Goal: Find specific page/section: Find specific page/section

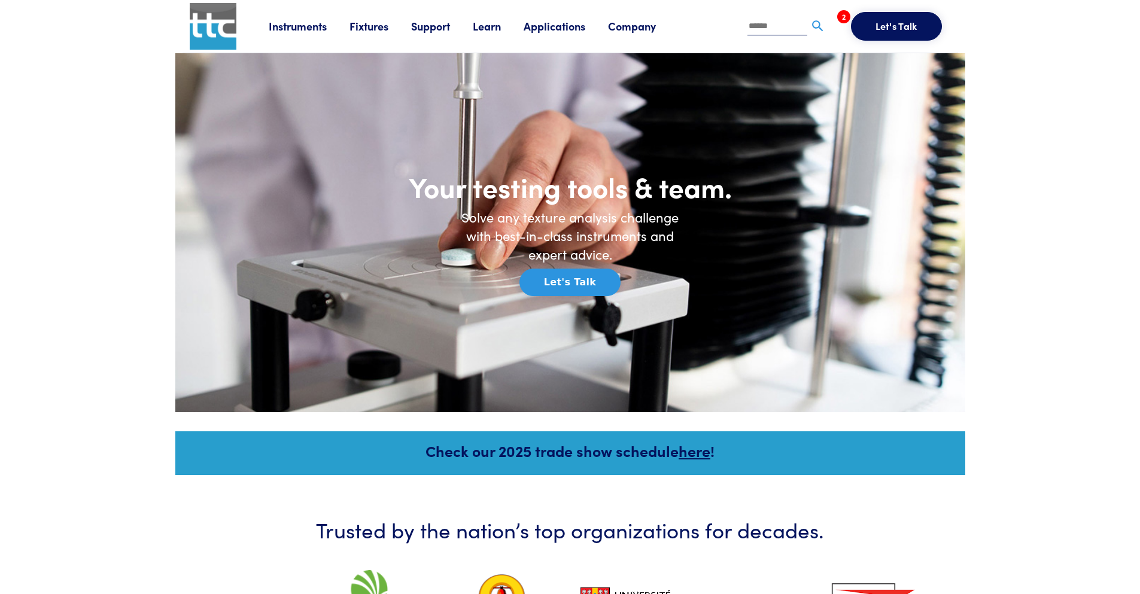
click at [375, 29] on link "Fixtures" at bounding box center [381, 26] width 62 height 15
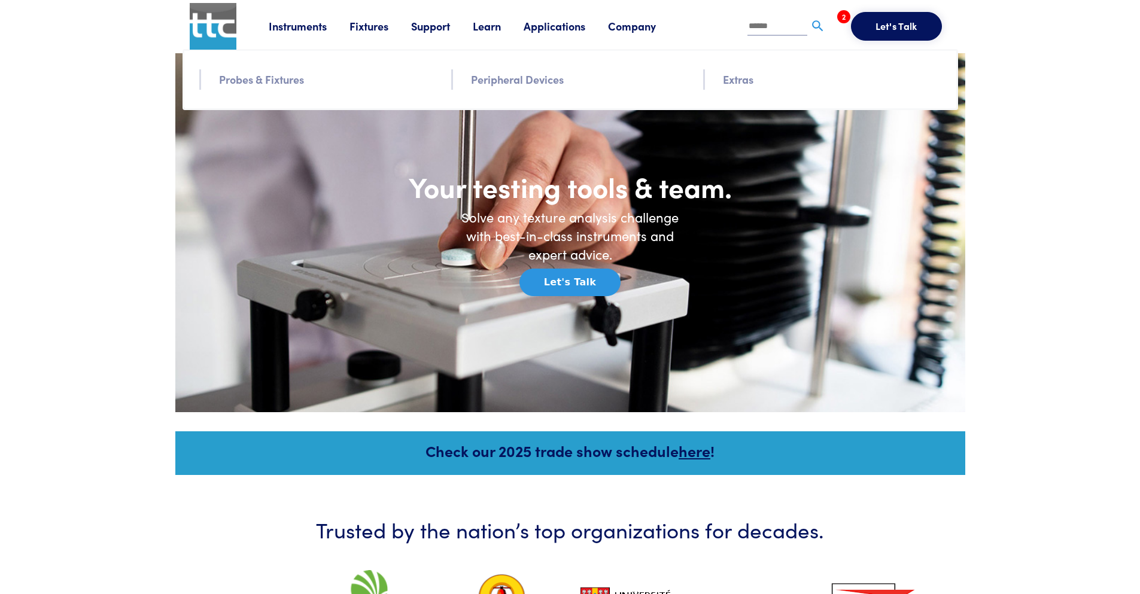
click at [288, 83] on link "Probes & Fixtures" at bounding box center [261, 79] width 85 height 17
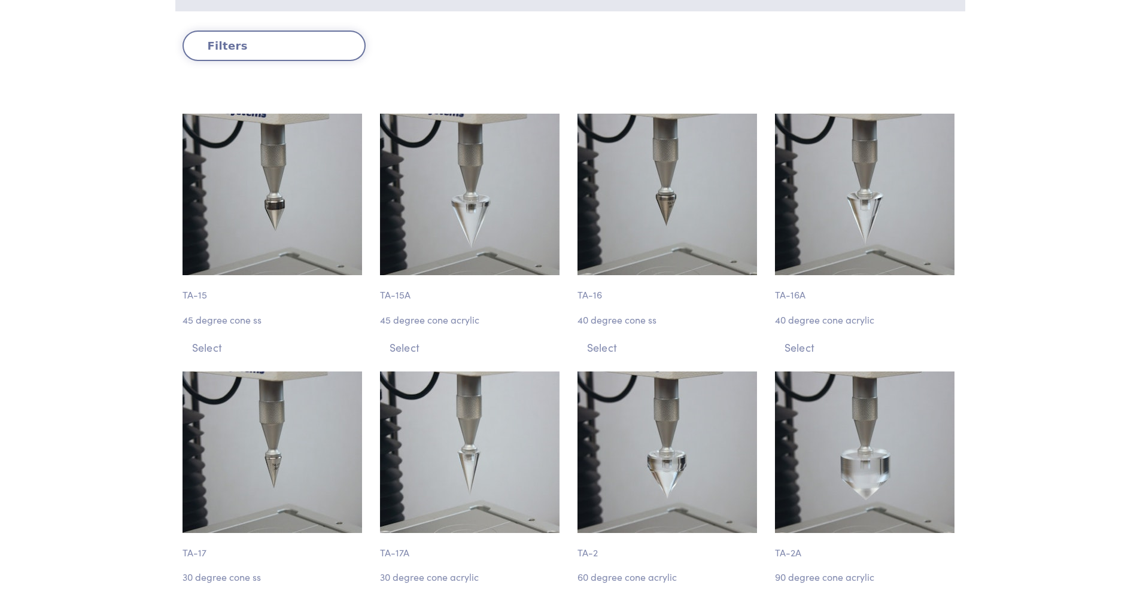
scroll to position [359, 0]
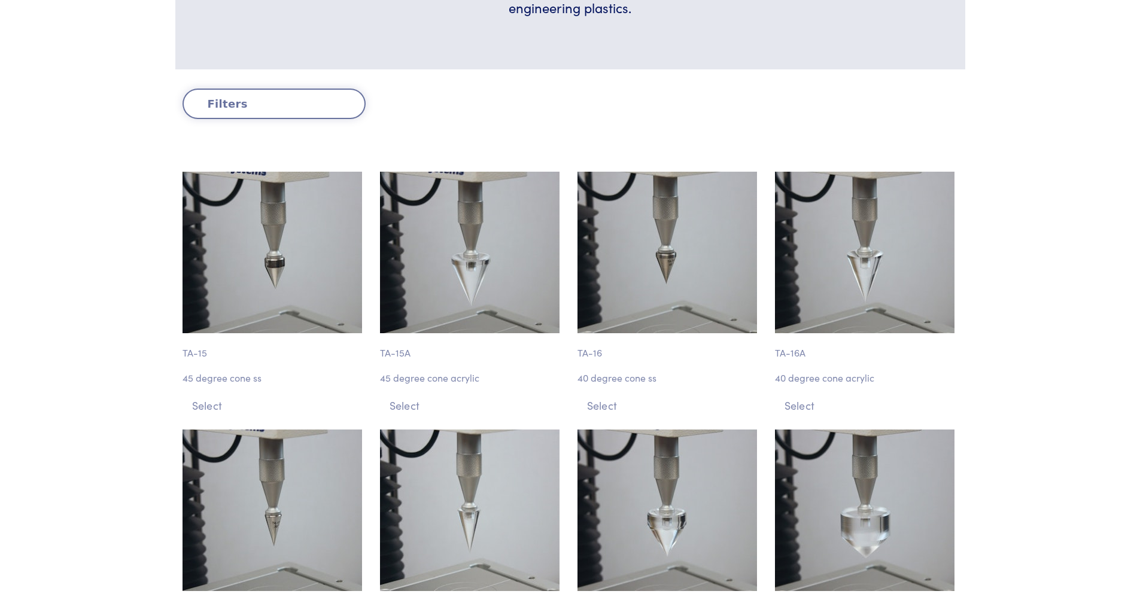
click at [249, 103] on button "Filters" at bounding box center [274, 104] width 183 height 31
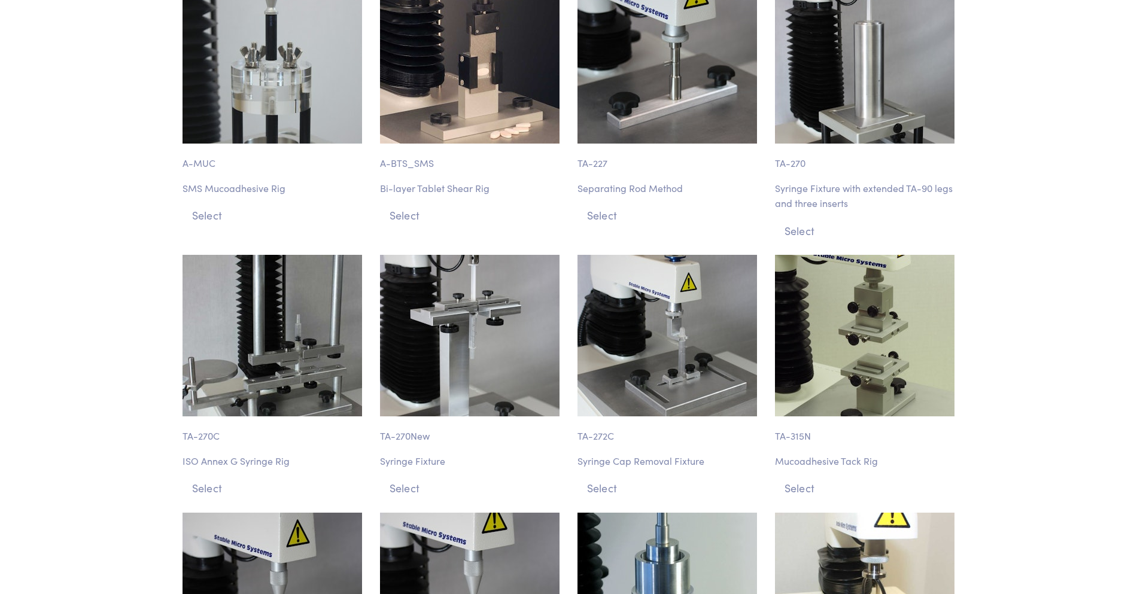
scroll to position [1916, 0]
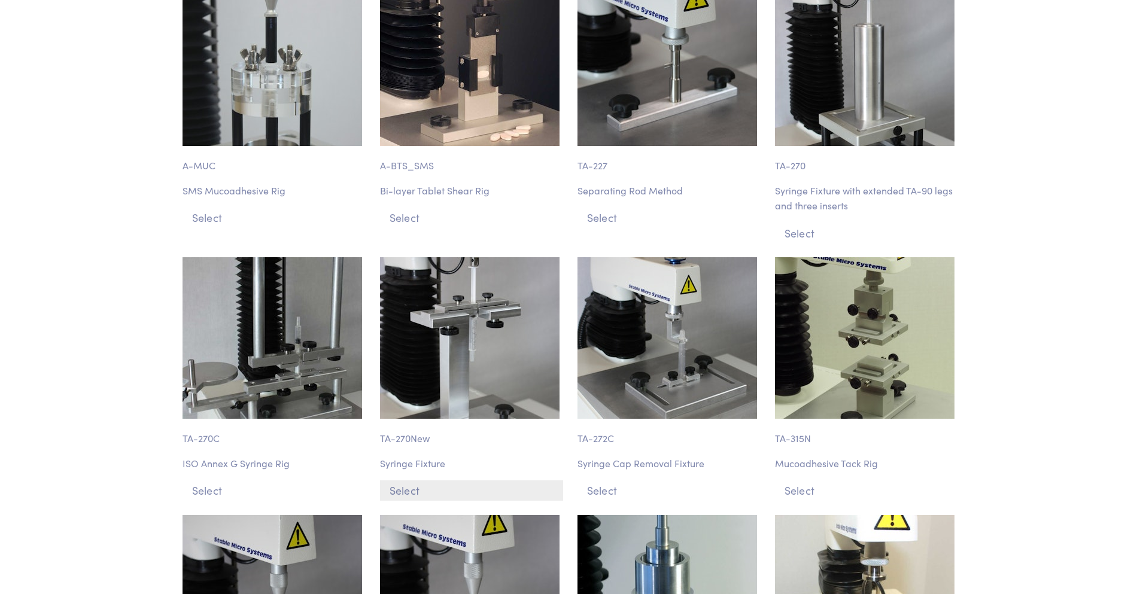
click at [409, 493] on button "Select" at bounding box center [471, 491] width 183 height 20
click at [408, 495] on button "Select" at bounding box center [471, 491] width 183 height 20
click at [400, 486] on button "Select" at bounding box center [471, 491] width 183 height 20
click at [401, 486] on button "Select" at bounding box center [471, 491] width 183 height 20
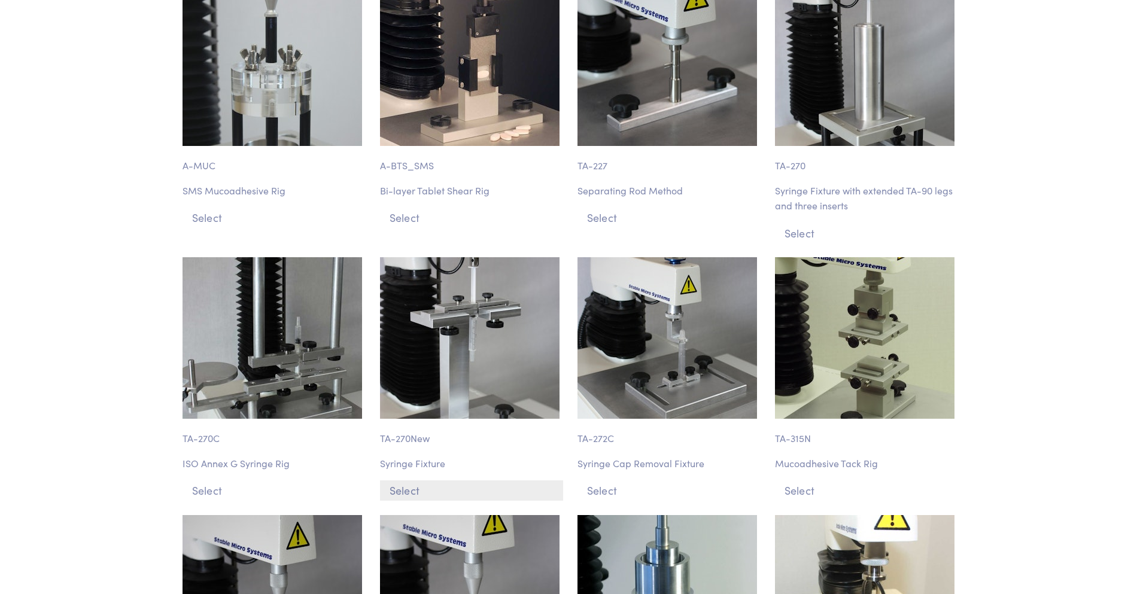
click at [401, 486] on button "Select" at bounding box center [471, 491] width 183 height 20
drag, startPoint x: 401, startPoint y: 486, endPoint x: 399, endPoint y: 470, distance: 16.3
click at [399, 486] on button "Select" at bounding box center [471, 491] width 183 height 20
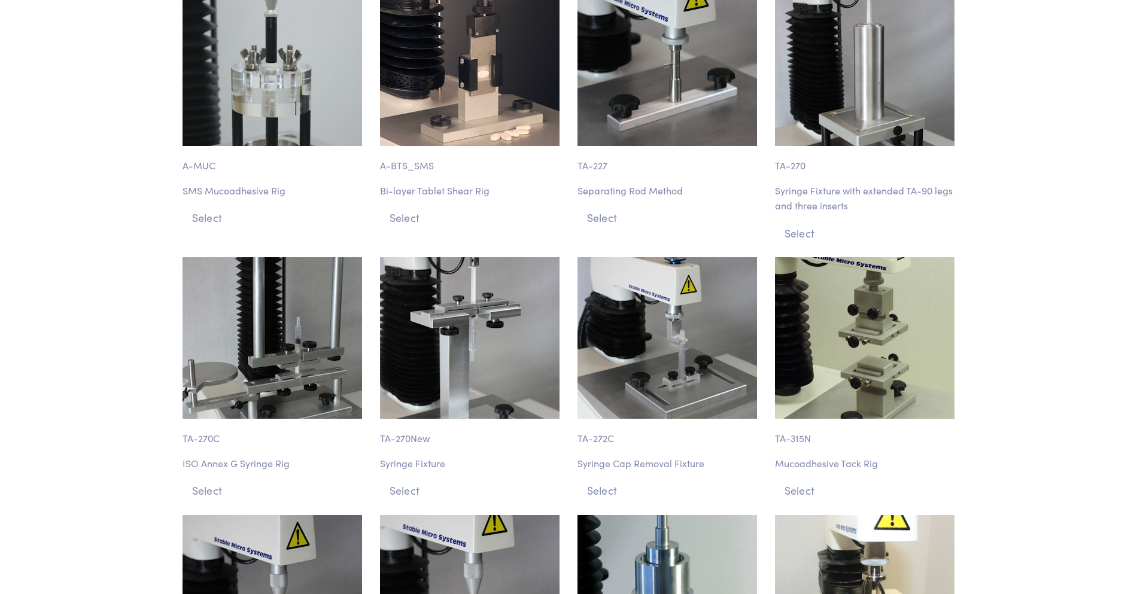
click at [399, 462] on p "Syringe Fixture" at bounding box center [471, 464] width 183 height 16
click at [399, 440] on p "TA-270New" at bounding box center [471, 433] width 183 height 28
click at [399, 434] on p "TA-270New" at bounding box center [471, 433] width 183 height 28
click at [431, 395] on img at bounding box center [470, 338] width 180 height 162
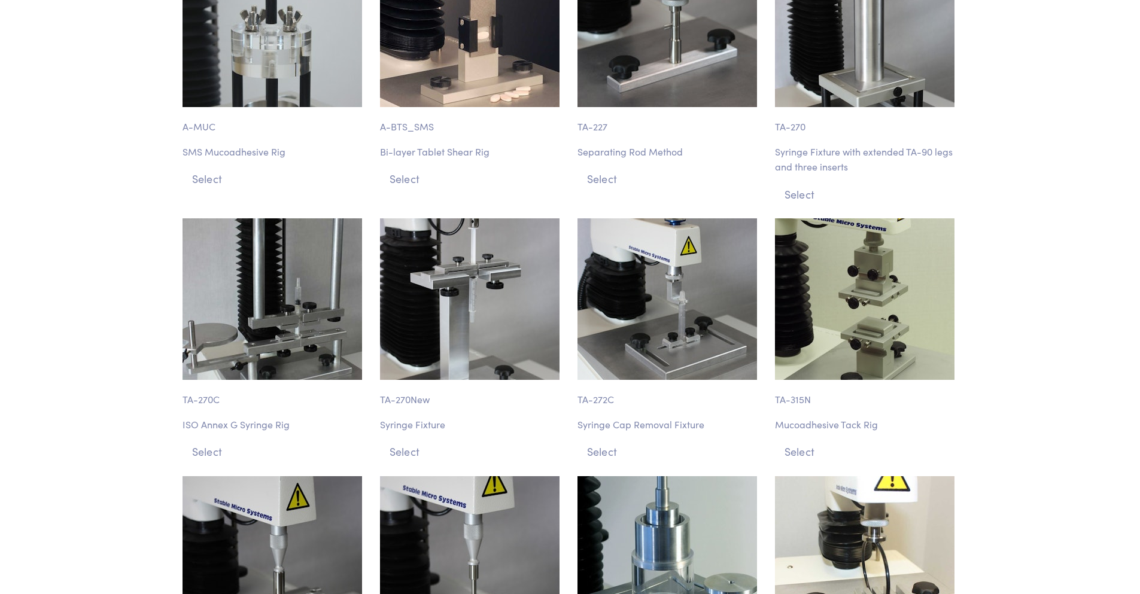
scroll to position [1976, 0]
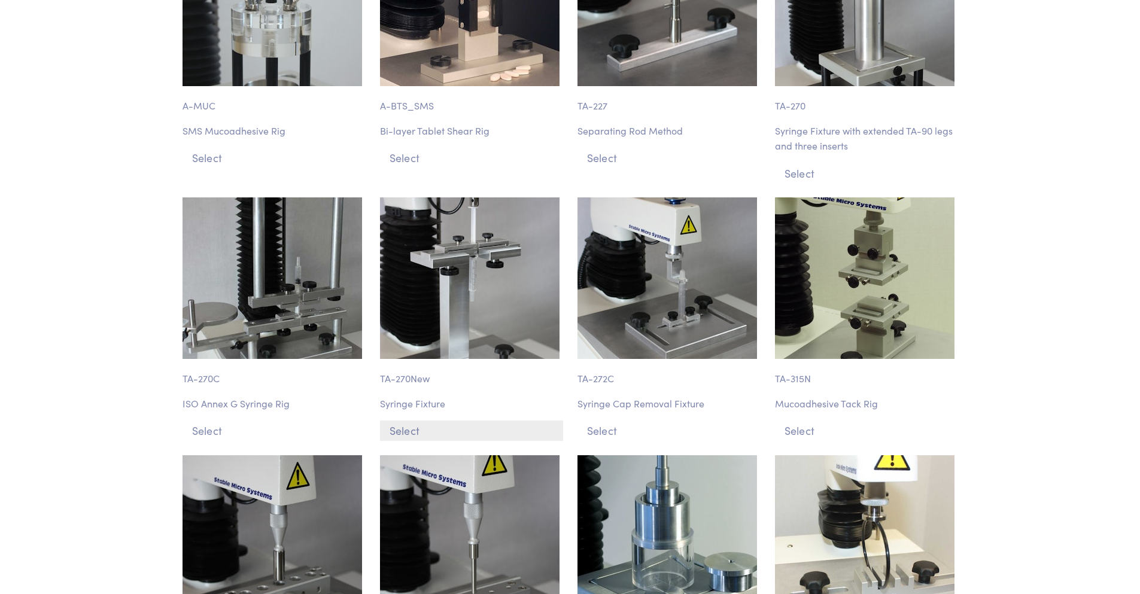
click at [411, 432] on button "Select" at bounding box center [471, 431] width 183 height 20
click at [409, 432] on button "Select" at bounding box center [471, 431] width 183 height 20
click at [407, 432] on button "Select" at bounding box center [471, 431] width 183 height 20
click at [404, 427] on button "Select" at bounding box center [471, 431] width 183 height 20
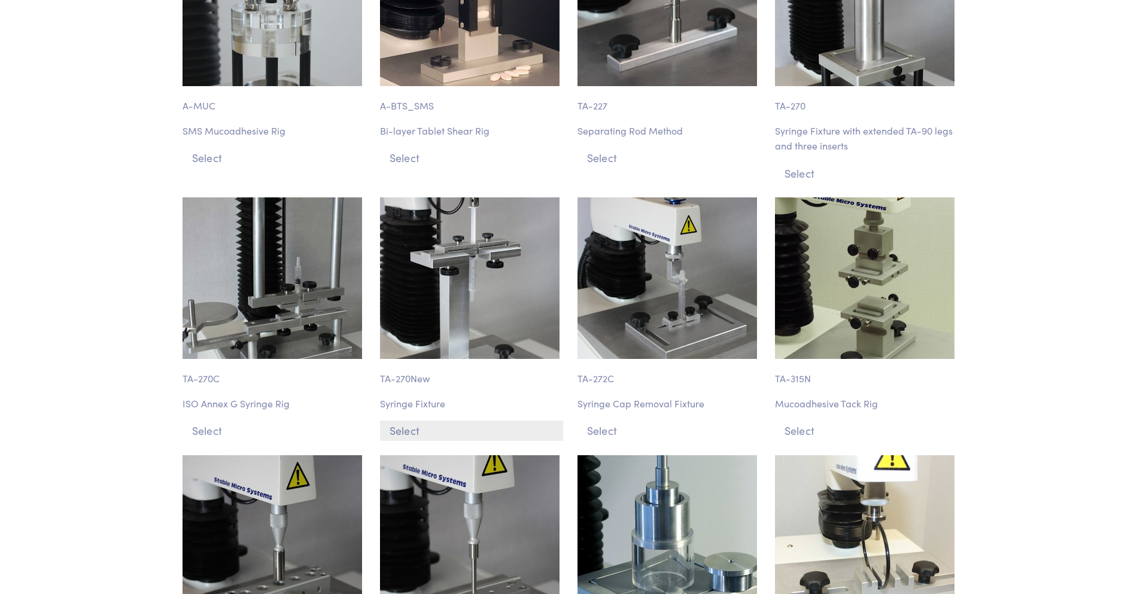
click at [404, 426] on button "Select" at bounding box center [471, 431] width 183 height 20
click at [404, 425] on button "Select" at bounding box center [471, 431] width 183 height 20
click at [404, 426] on button "Select" at bounding box center [471, 431] width 183 height 20
